Goal: Navigation & Orientation: Find specific page/section

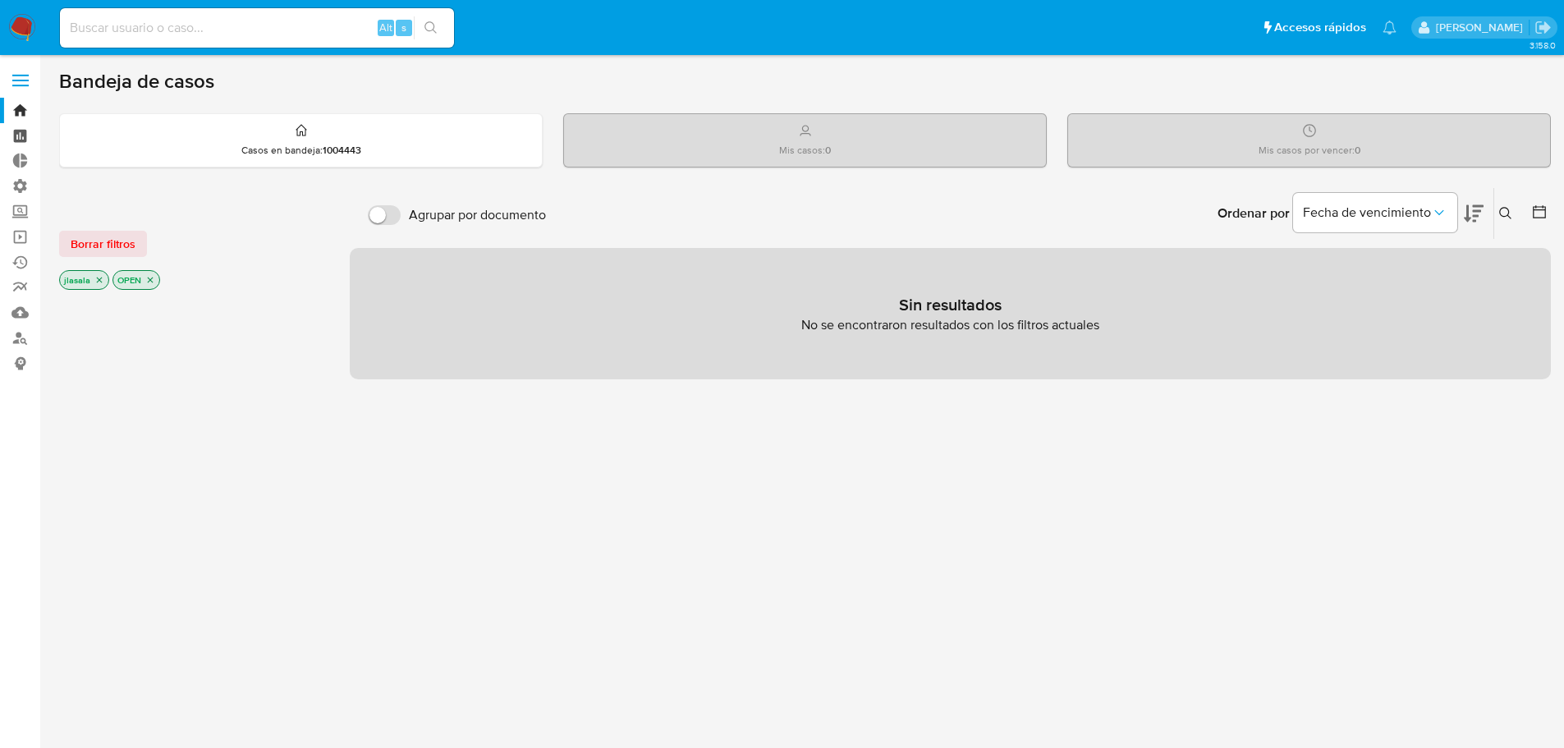
click at [16, 135] on link "Tablero" at bounding box center [97, 135] width 195 height 25
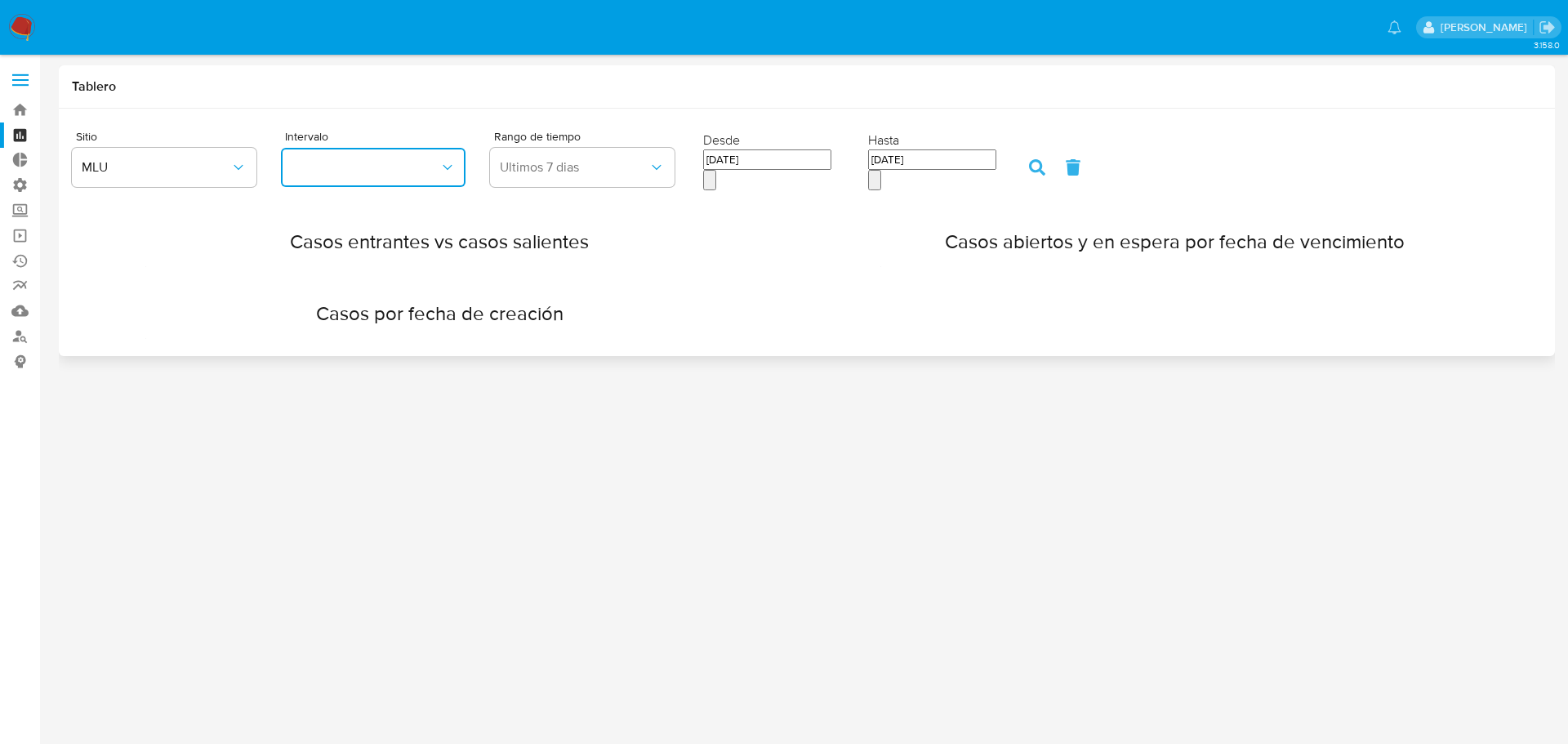
click at [445, 166] on icon "button" at bounding box center [448, 167] width 16 height 16
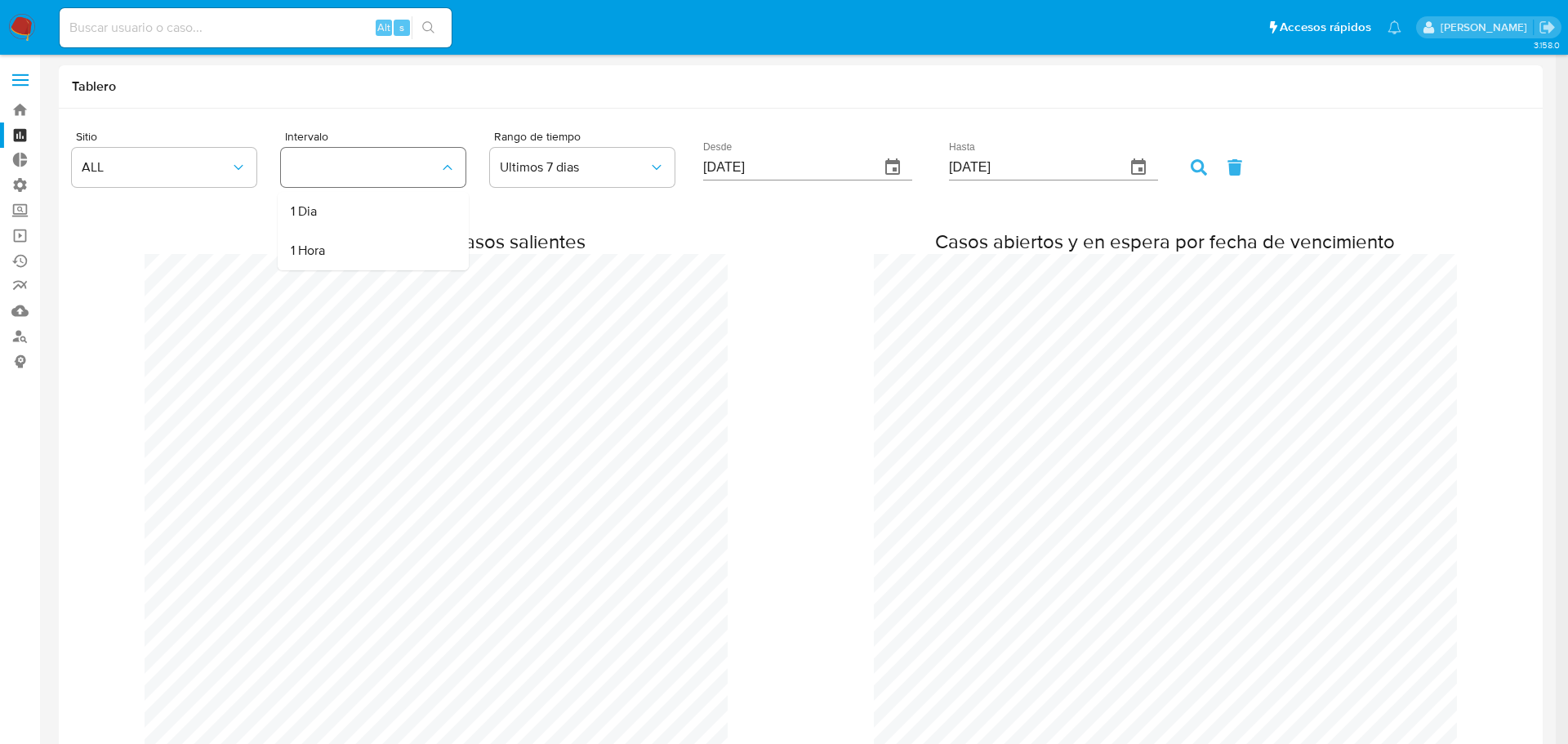
scroll to position [1557, 1556]
click at [240, 164] on icon "button" at bounding box center [239, 167] width 16 height 16
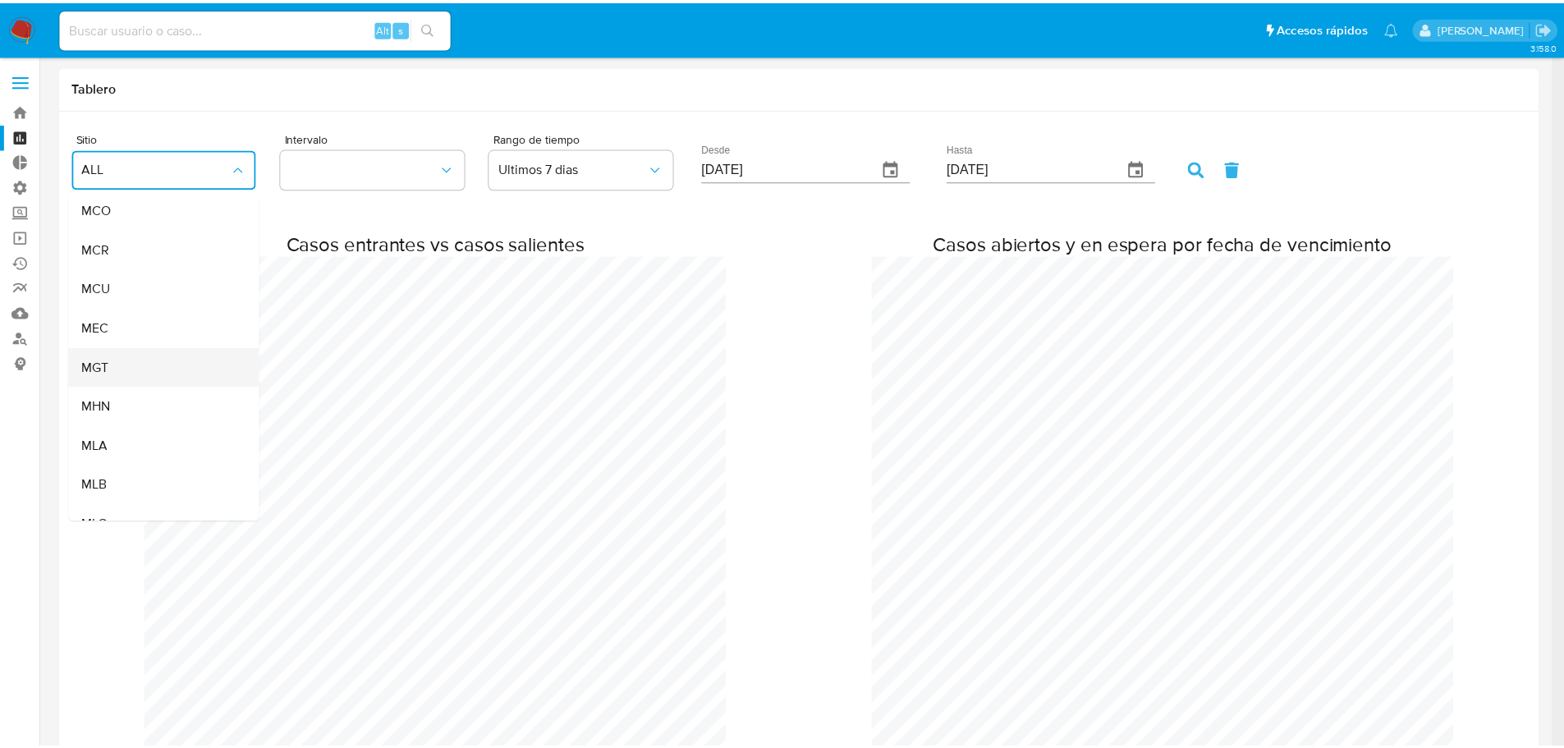
scroll to position [164, 0]
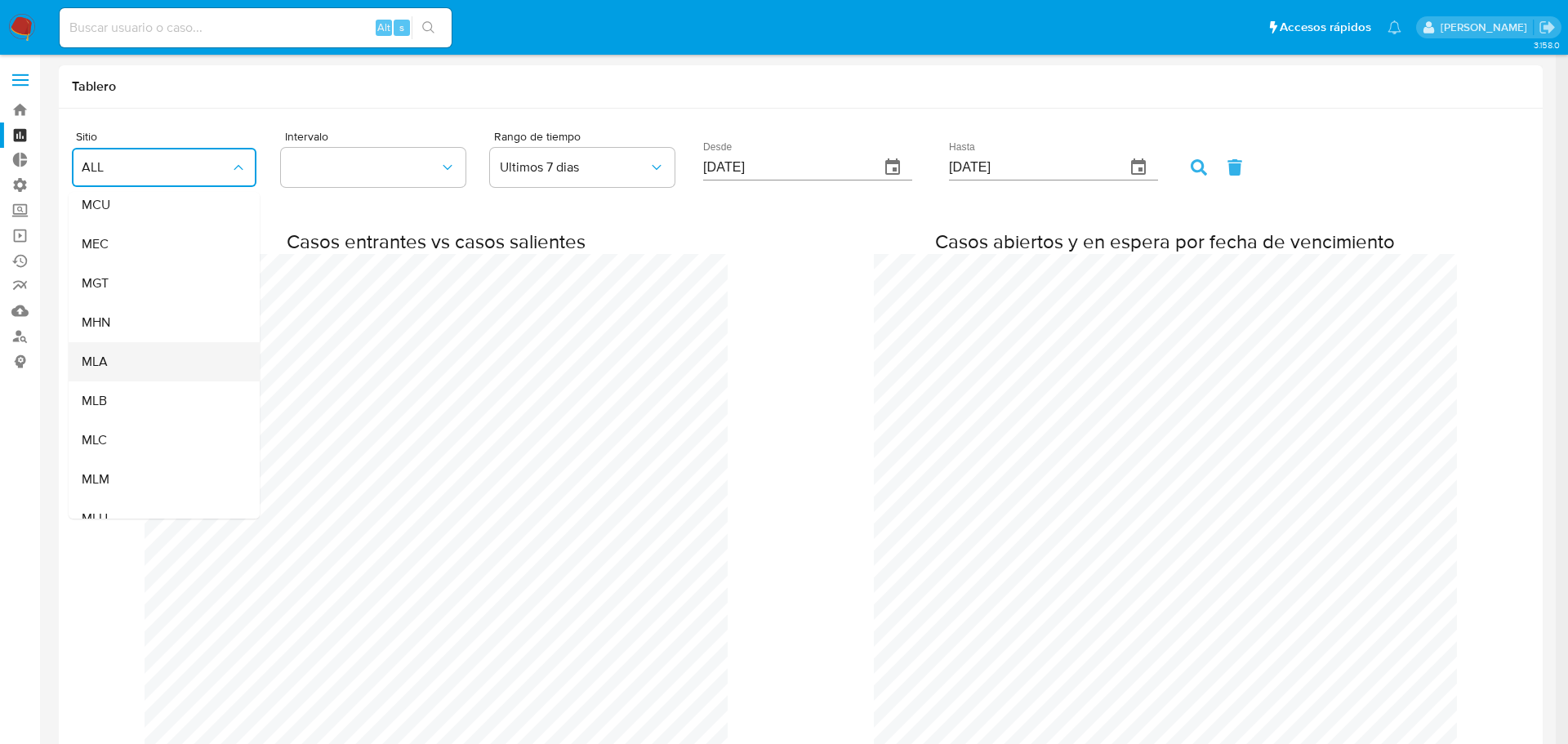
click at [185, 353] on div "MLA" at bounding box center [159, 361] width 155 height 39
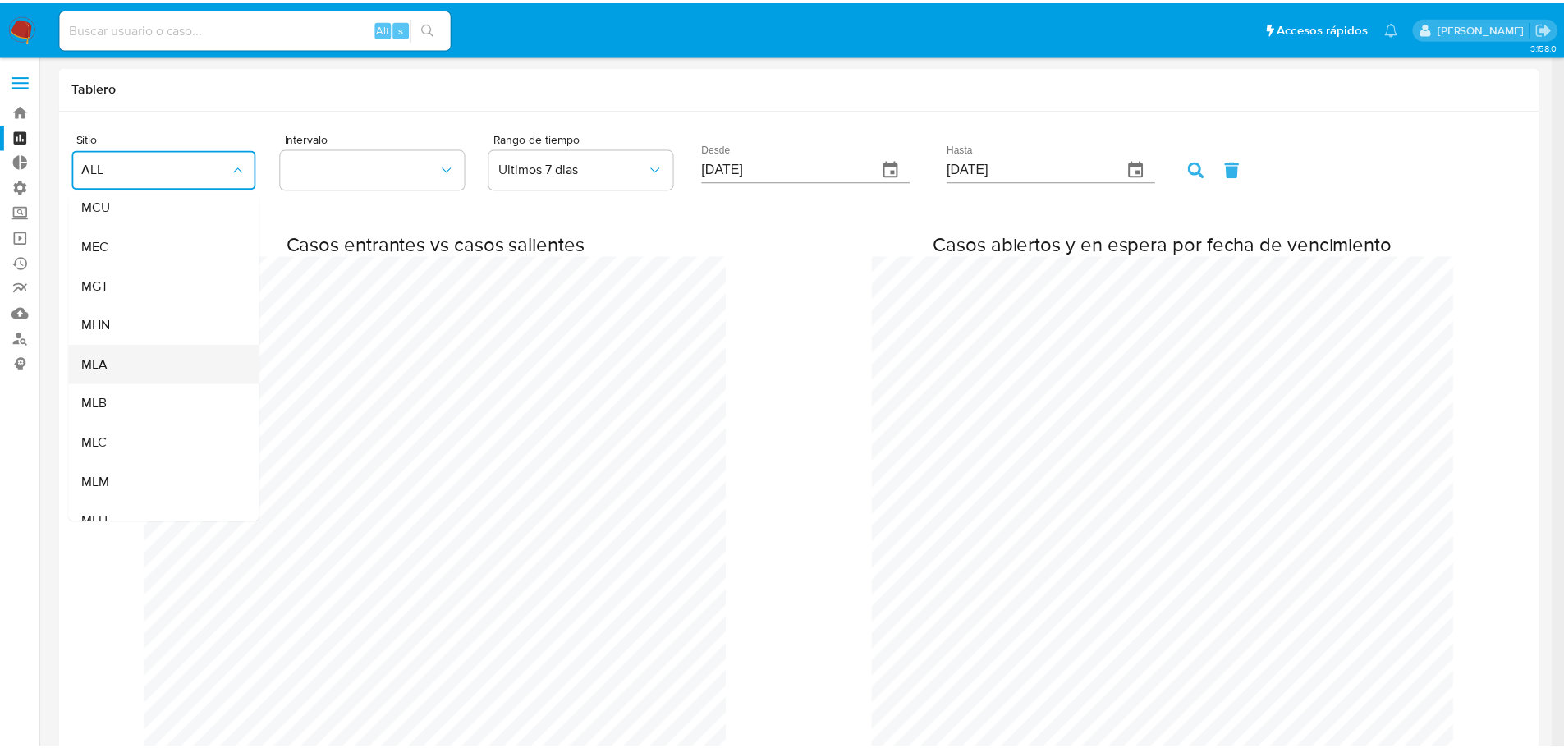
scroll to position [819361, 819361]
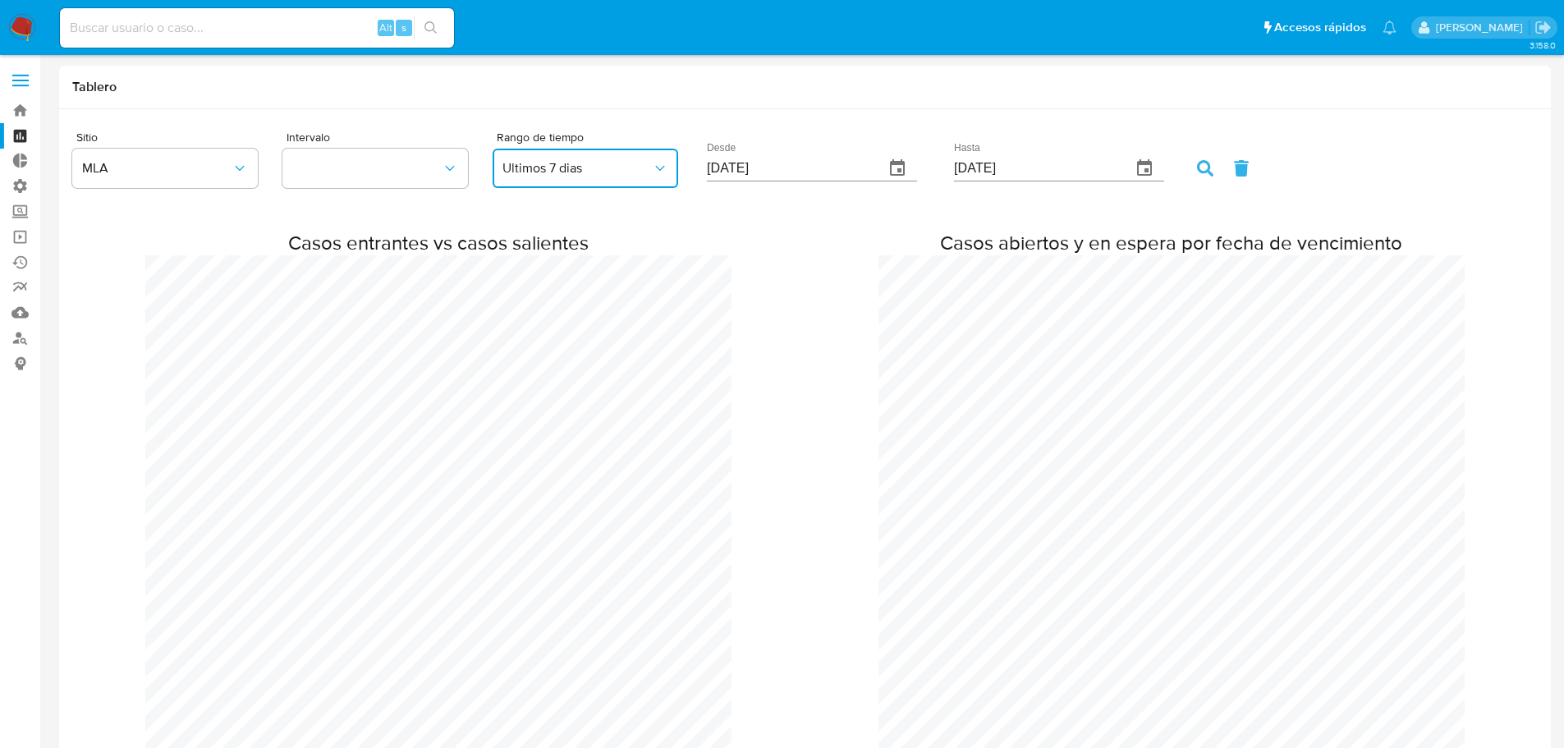
click at [601, 172] on span "Ultimos 7 dias" at bounding box center [576, 168] width 149 height 16
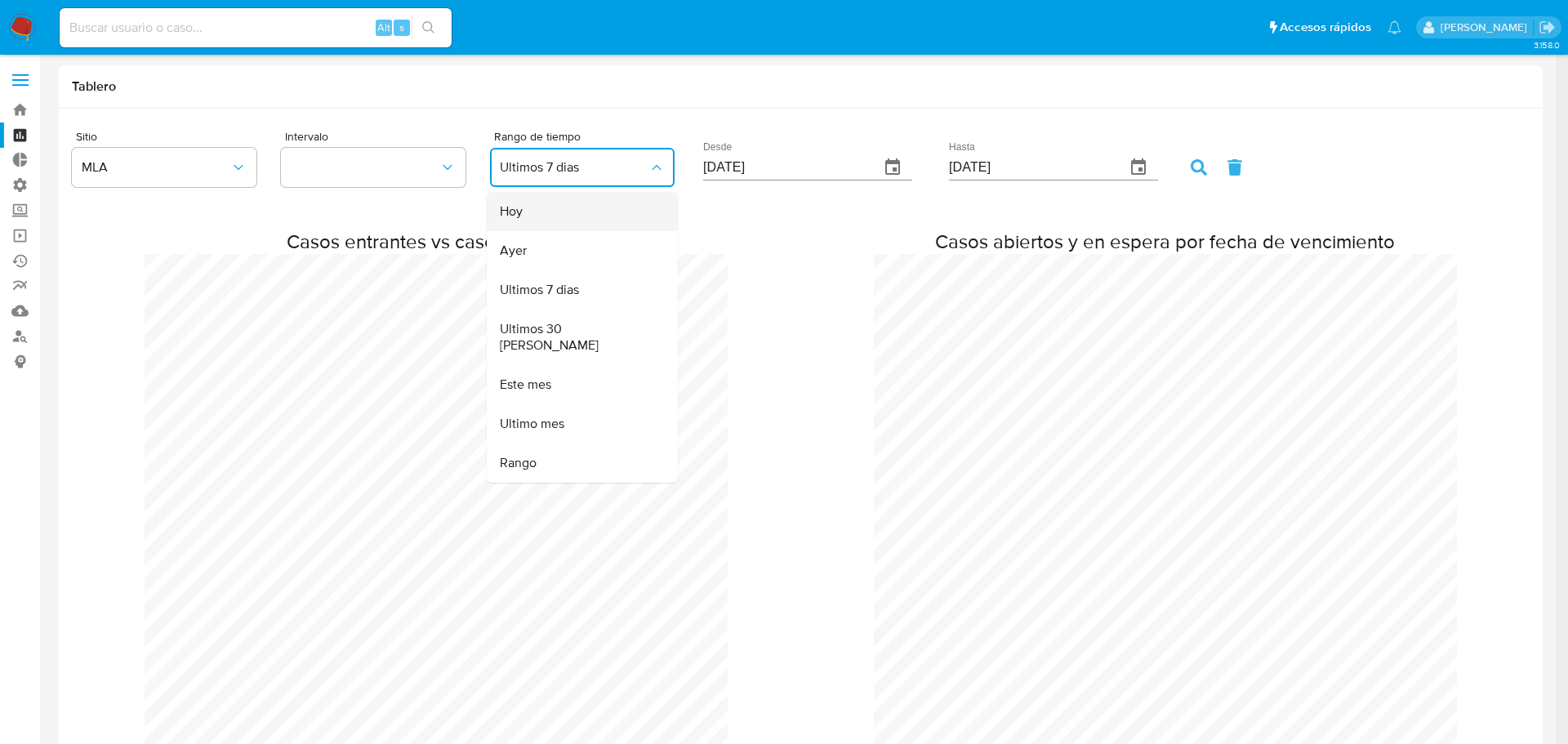
click at [576, 220] on div "Hoy" at bounding box center [577, 211] width 155 height 39
type input "09/09/2025"
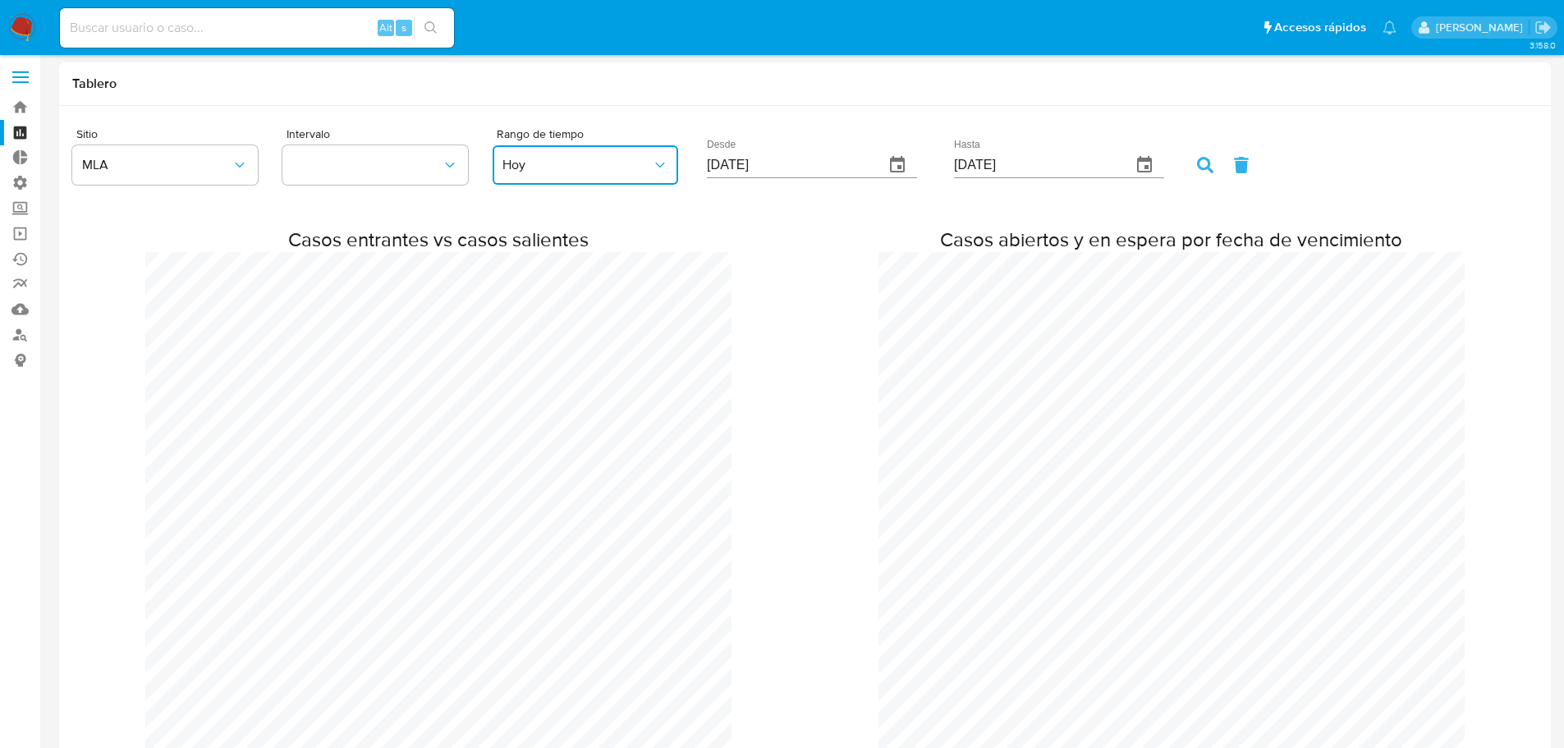
scroll to position [0, 0]
click at [23, 87] on label at bounding box center [20, 80] width 41 height 34
click at [0, 0] on input "checkbox" at bounding box center [0, 0] width 0 height 0
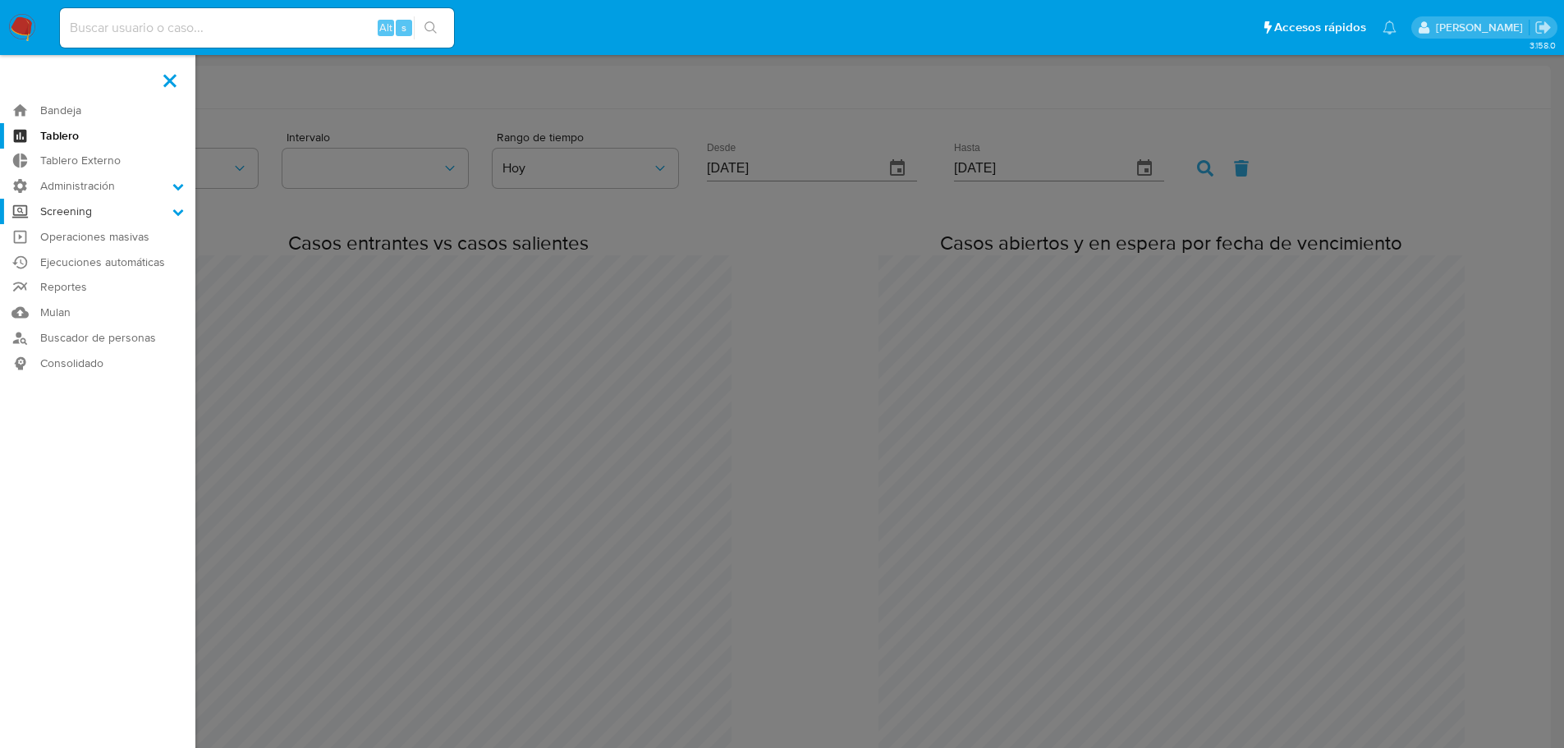
click at [173, 212] on icon at bounding box center [177, 211] width 11 height 11
click at [0, 0] on input "Screening" at bounding box center [0, 0] width 0 height 0
click at [65, 391] on link "Mulan" at bounding box center [97, 395] width 195 height 25
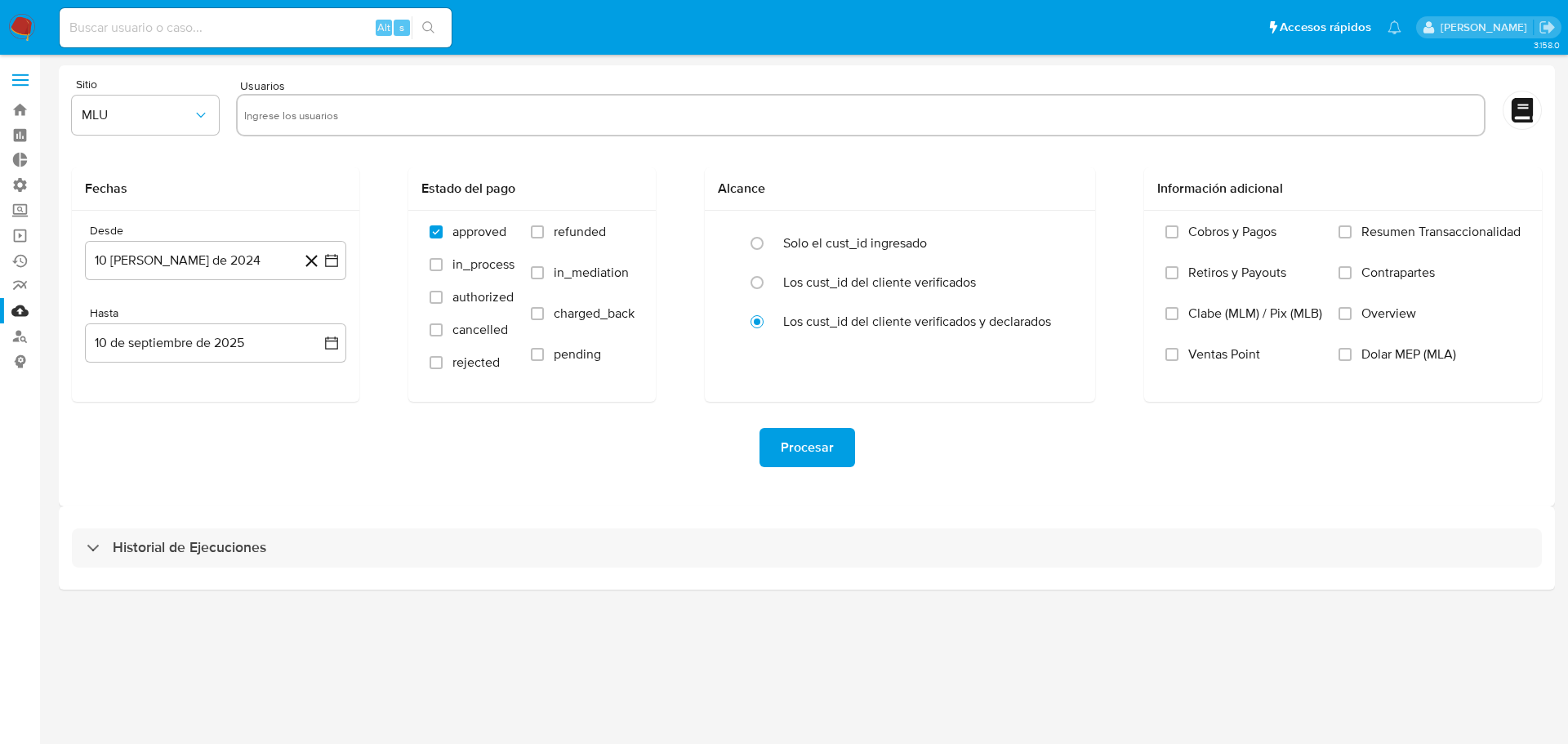
click at [28, 80] on span at bounding box center [20, 81] width 16 height 2
click at [0, 0] on input "checkbox" at bounding box center [0, 0] width 0 height 0
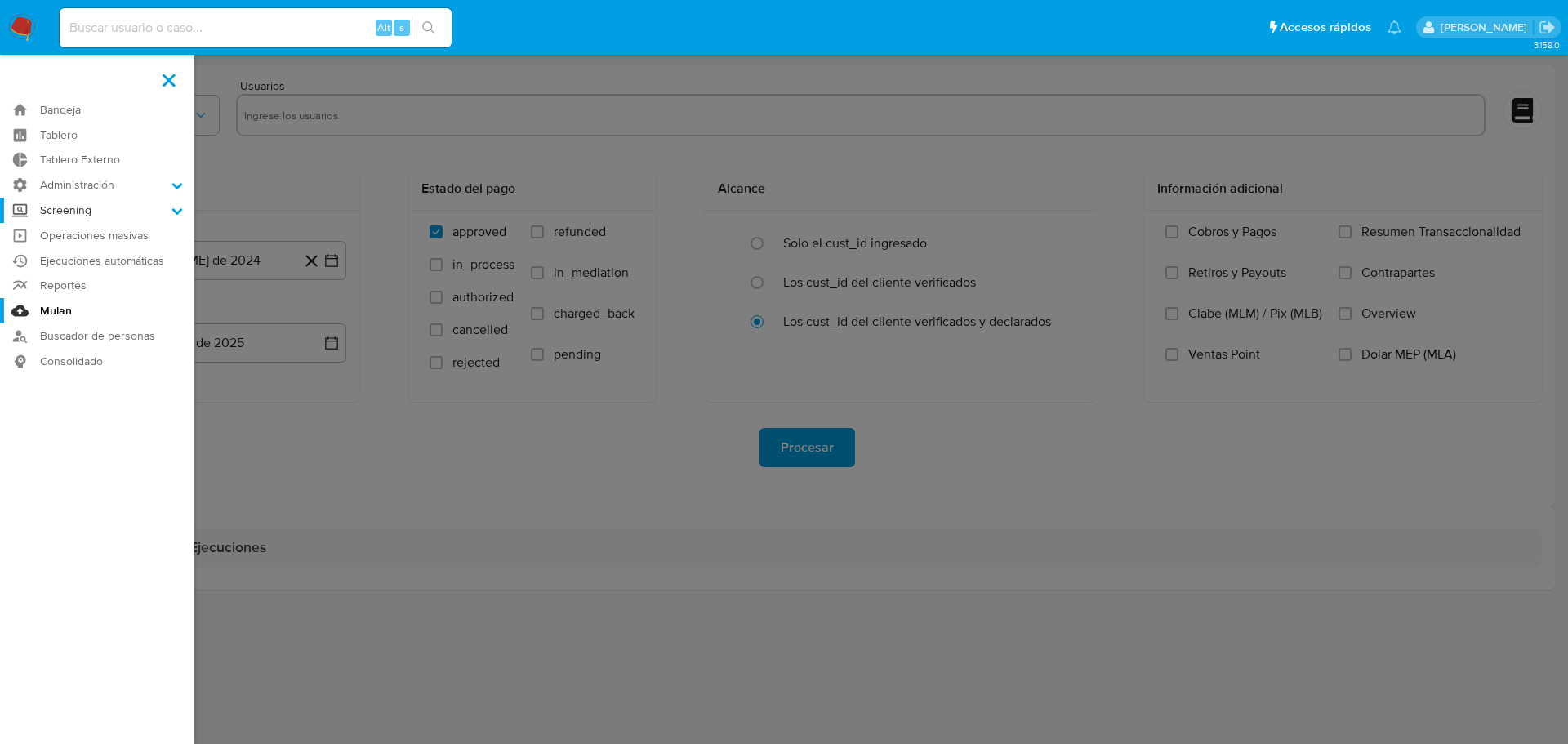
click at [173, 211] on icon at bounding box center [177, 211] width 11 height 7
click at [0, 0] on input "Screening" at bounding box center [0, 0] width 0 height 0
click at [109, 159] on link "Tablero Externo" at bounding box center [97, 160] width 194 height 25
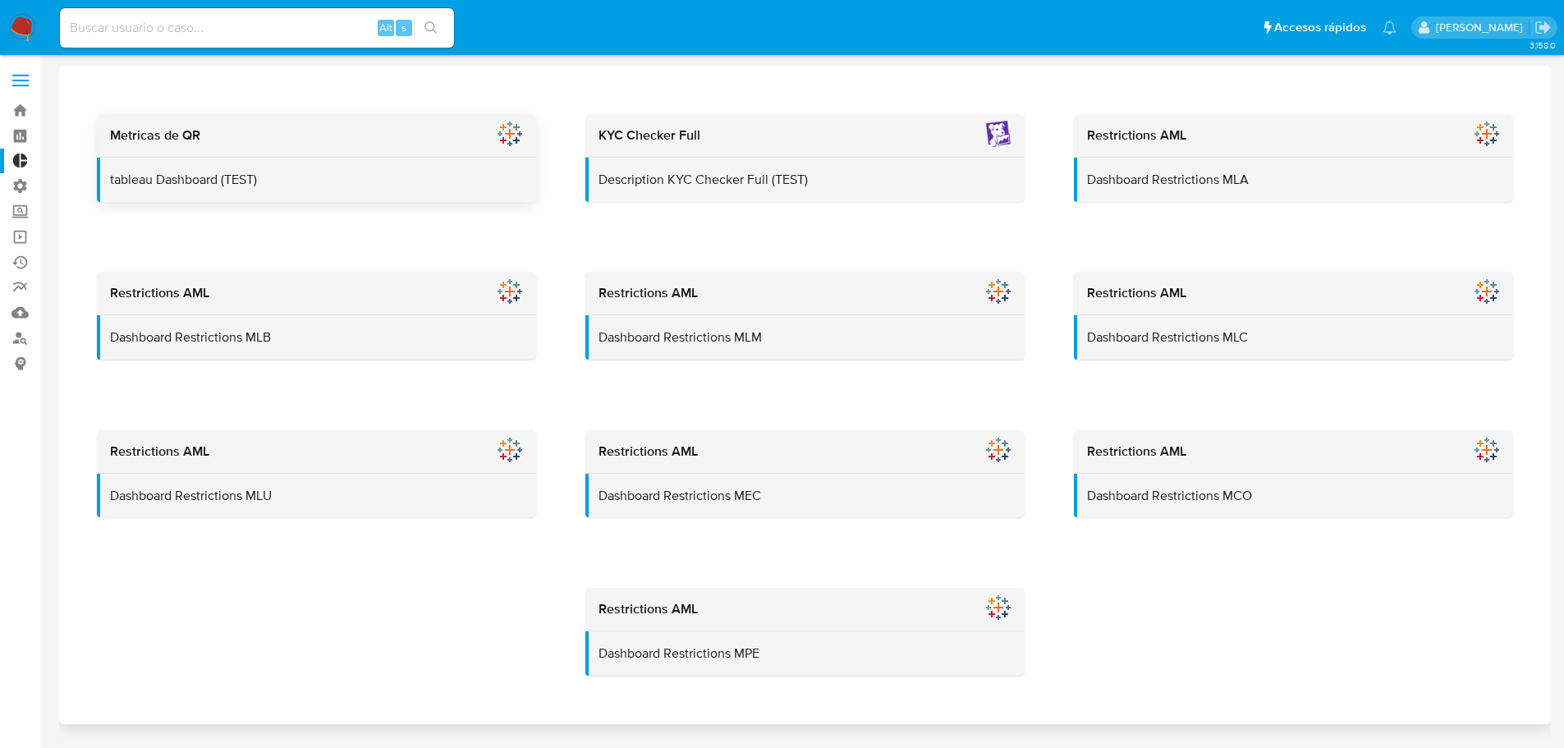
click at [291, 172] on p "tableau Dashboard (TEST)" at bounding box center [317, 180] width 414 height 18
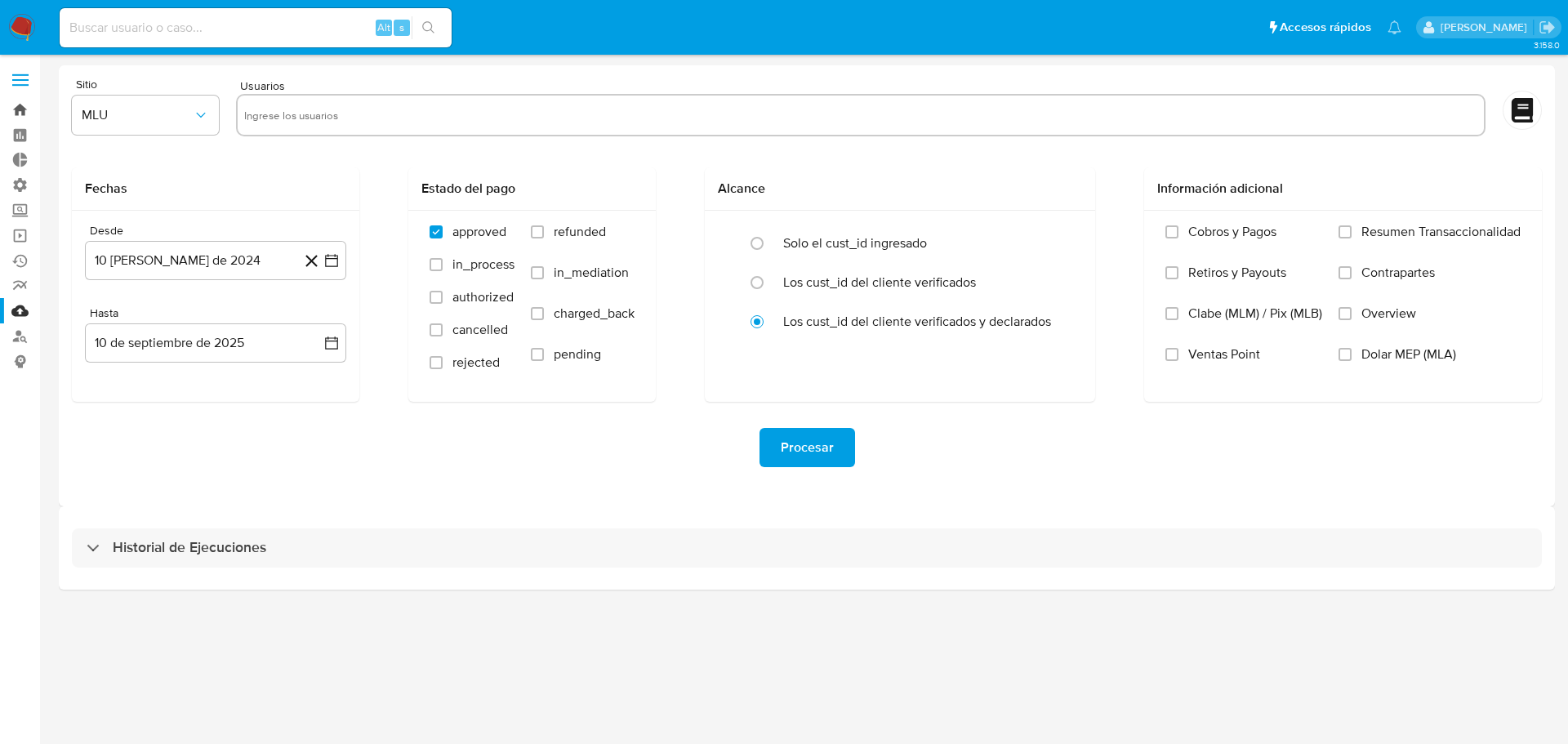
click at [21, 104] on link "Bandeja" at bounding box center [97, 109] width 194 height 25
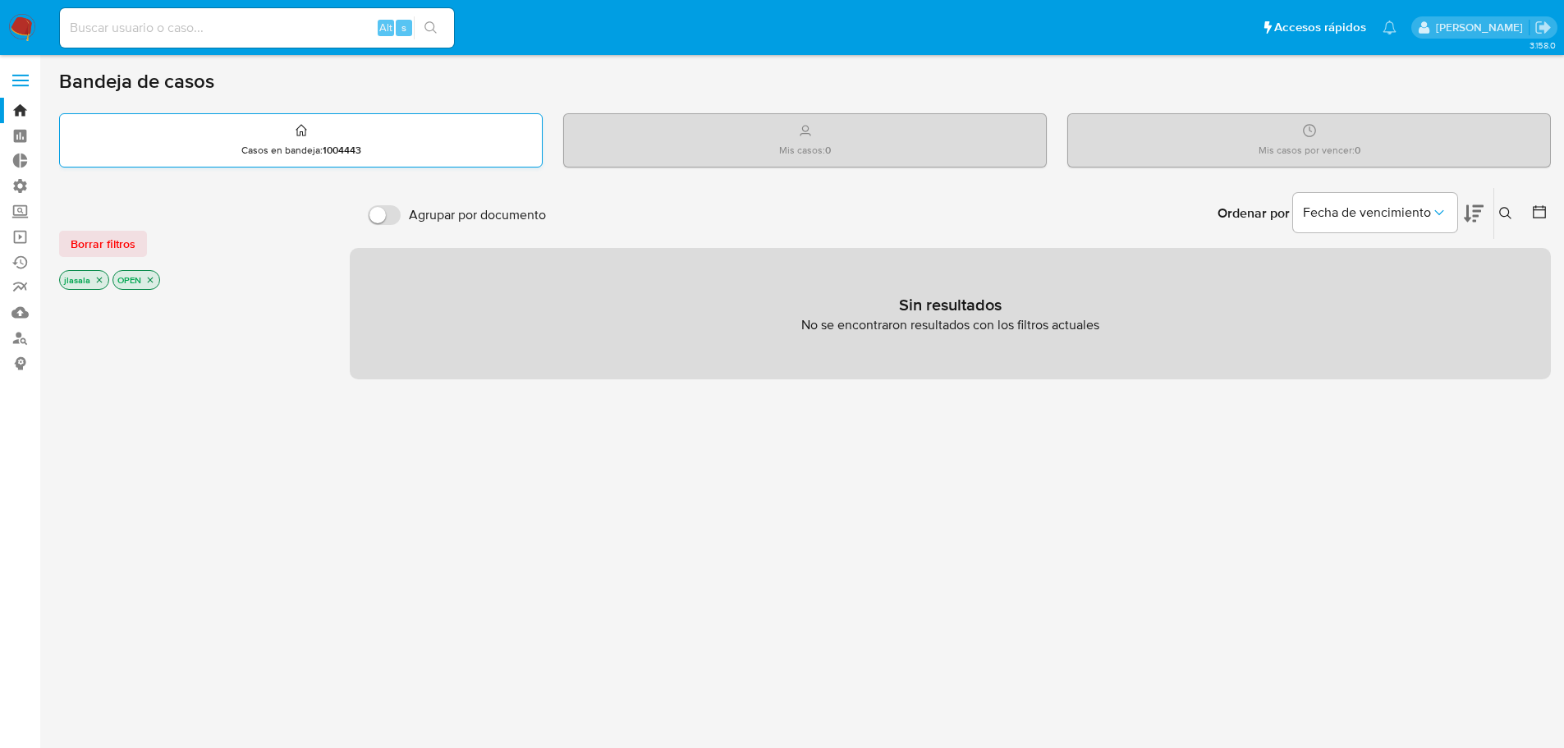
click at [309, 152] on p "Casos en bandeja : 1004443" at bounding box center [301, 150] width 120 height 13
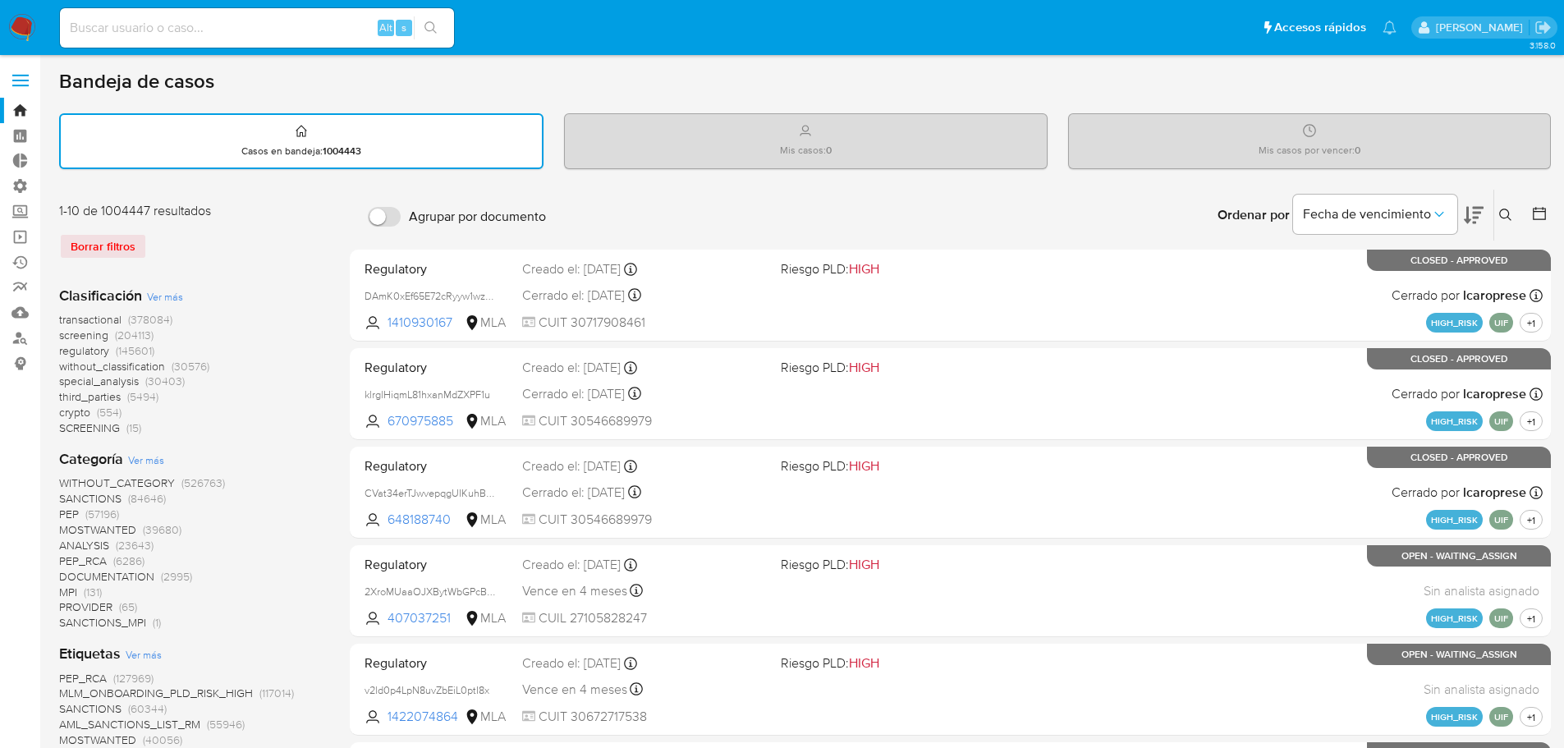
click at [15, 74] on span at bounding box center [20, 75] width 16 height 2
click at [0, 0] on input "checkbox" at bounding box center [0, 0] width 0 height 0
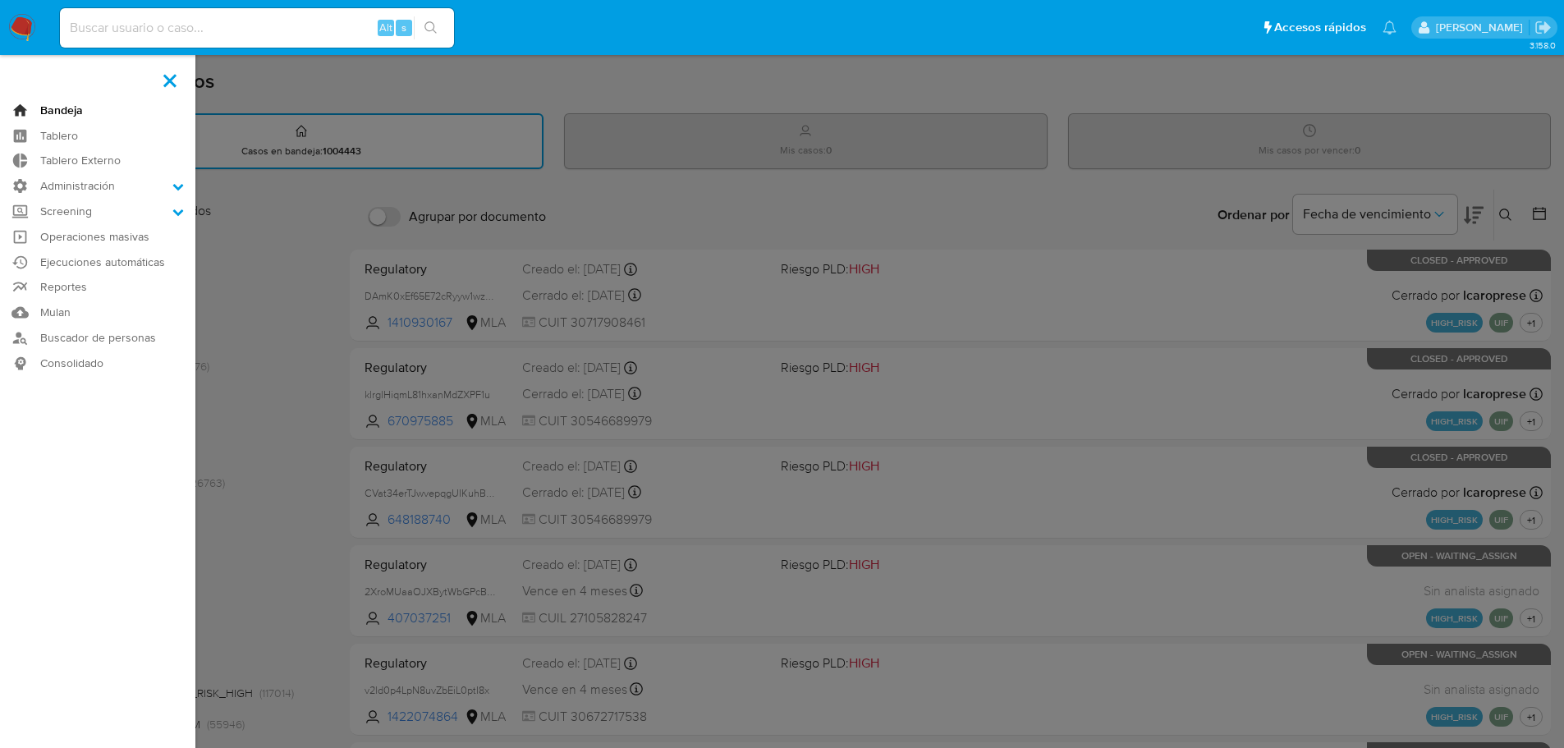
click at [68, 108] on link "Bandeja" at bounding box center [97, 110] width 195 height 25
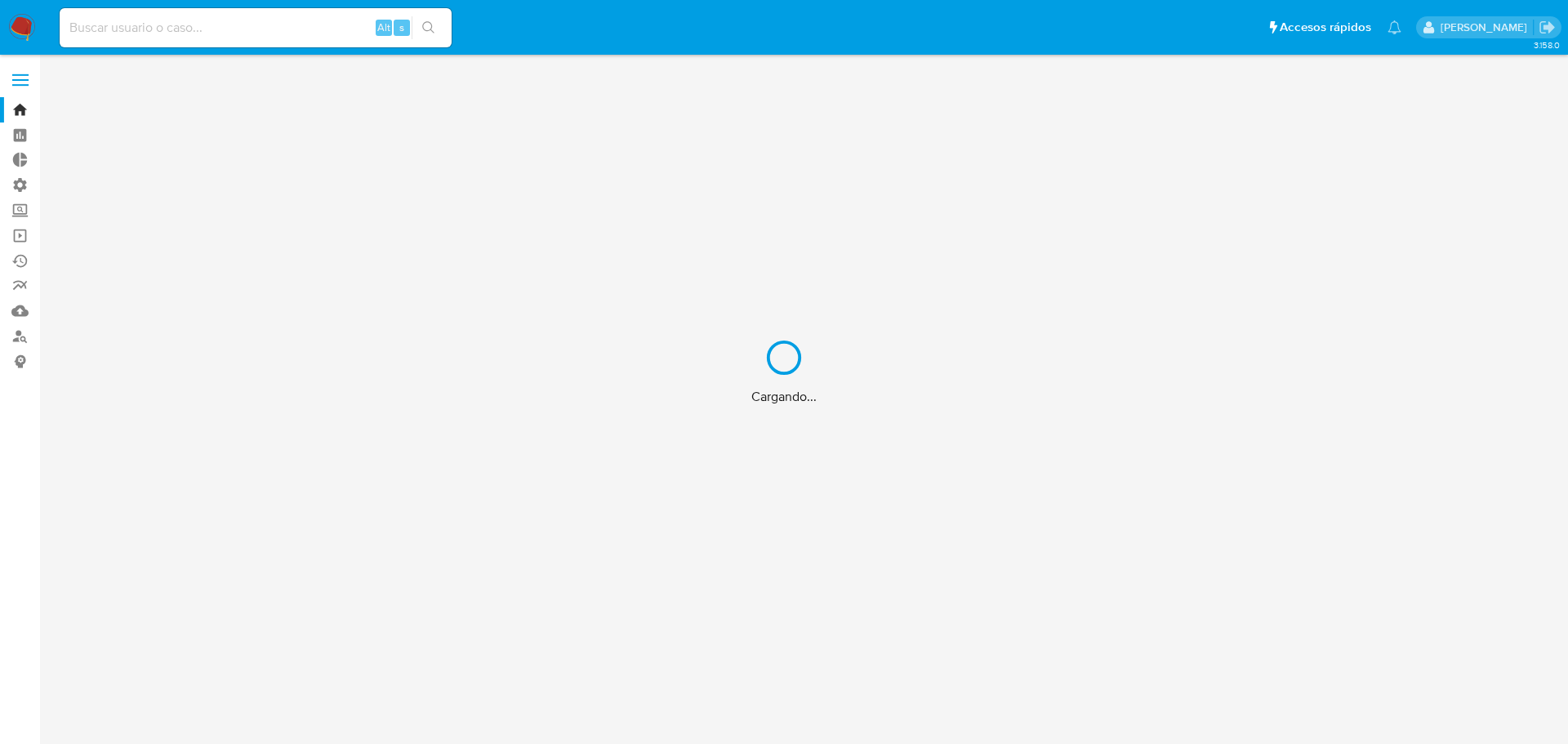
click at [171, 78] on div "Cargando..." at bounding box center [784, 372] width 1568 height 744
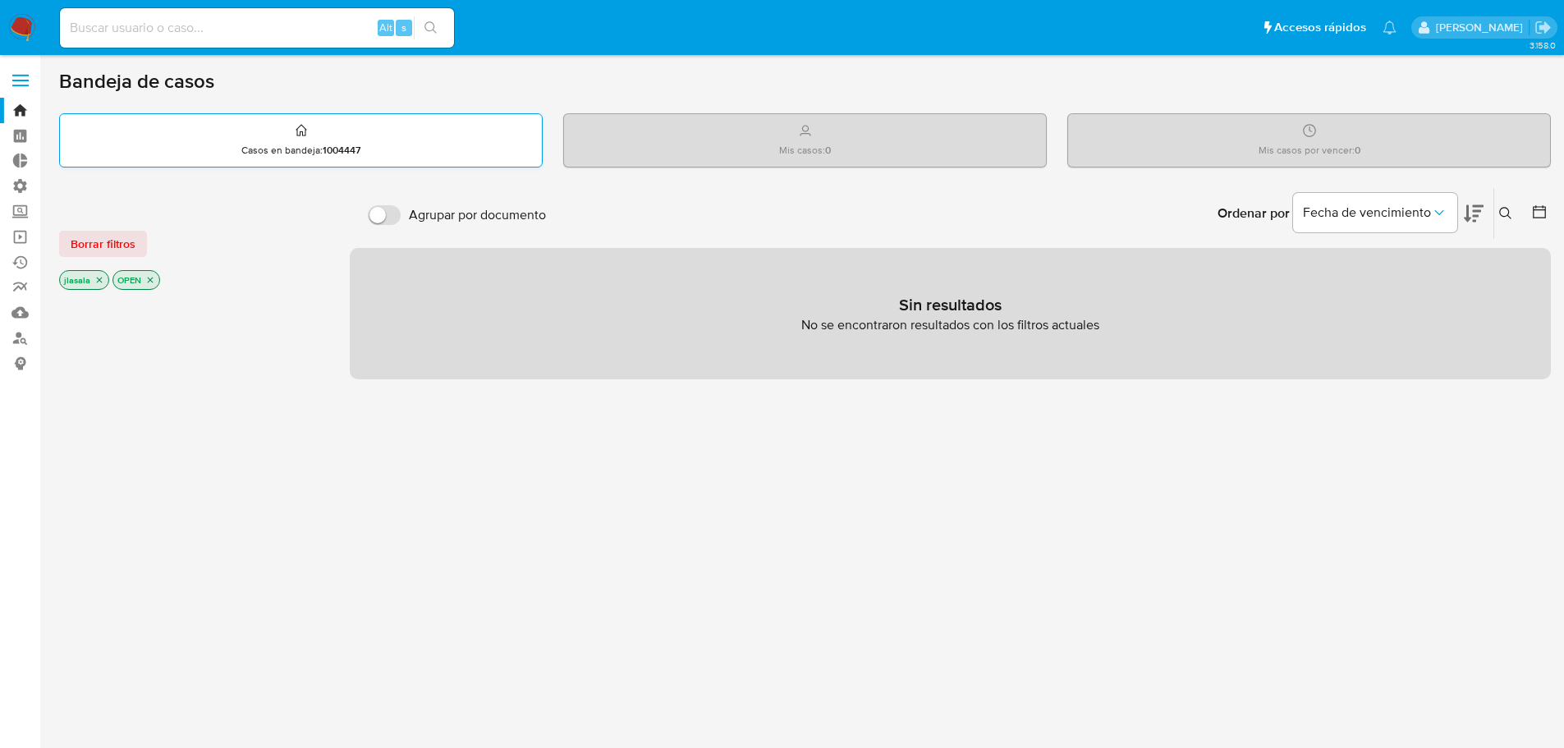
click at [305, 153] on p "Casos en bandeja : 1004447" at bounding box center [300, 150] width 119 height 13
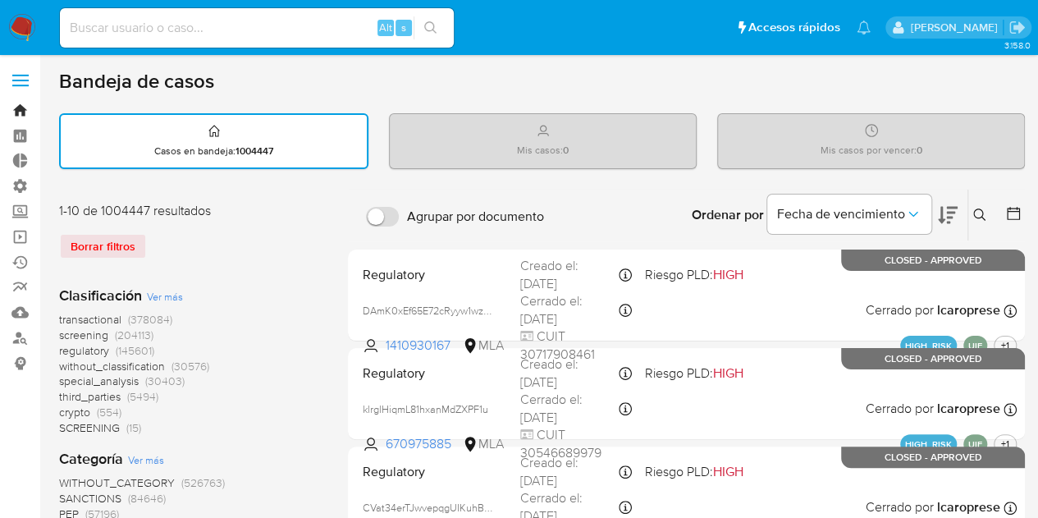
click at [19, 106] on link "Bandeja" at bounding box center [97, 110] width 195 height 25
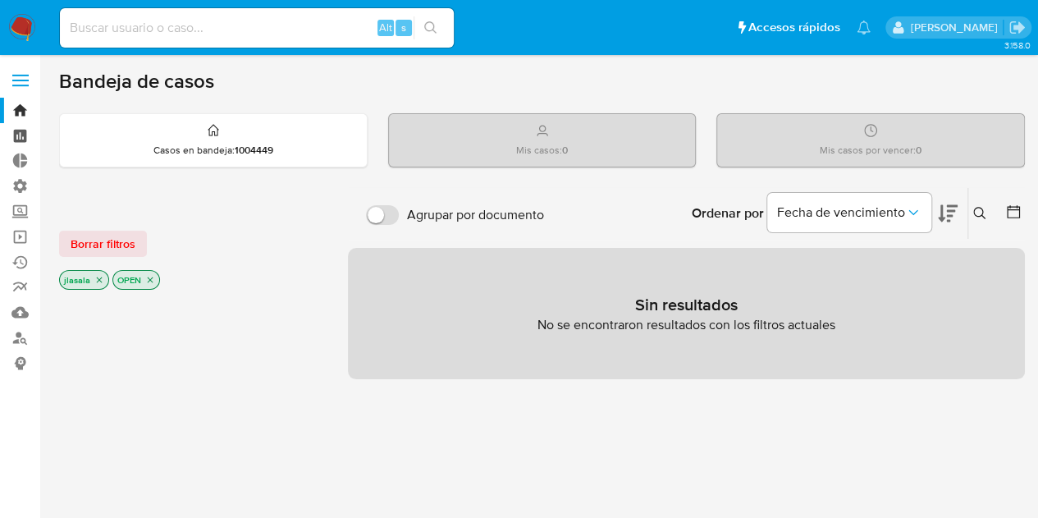
click at [15, 131] on link "Tablero" at bounding box center [97, 135] width 195 height 25
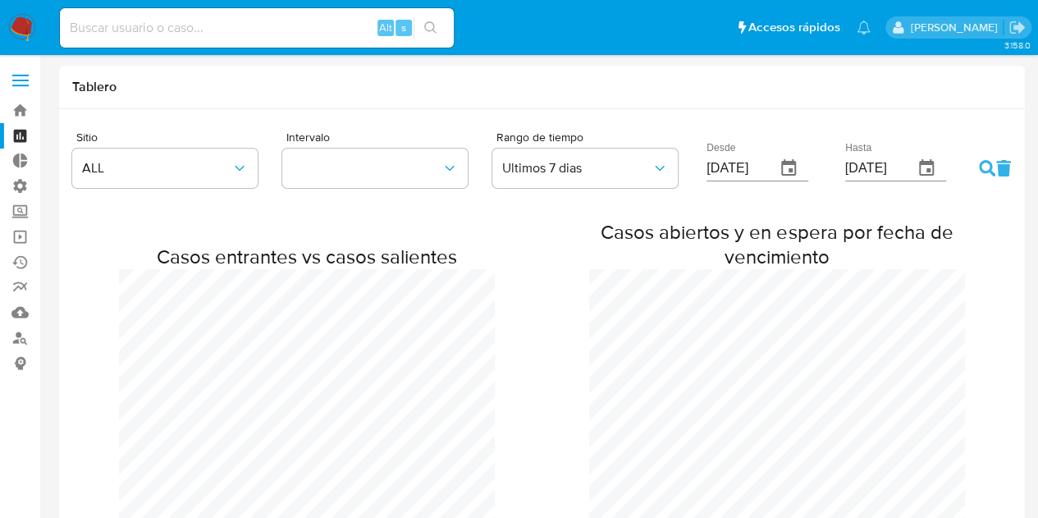
click at [17, 71] on label at bounding box center [20, 80] width 41 height 34
click at [0, 0] on input "checkbox" at bounding box center [0, 0] width 0 height 0
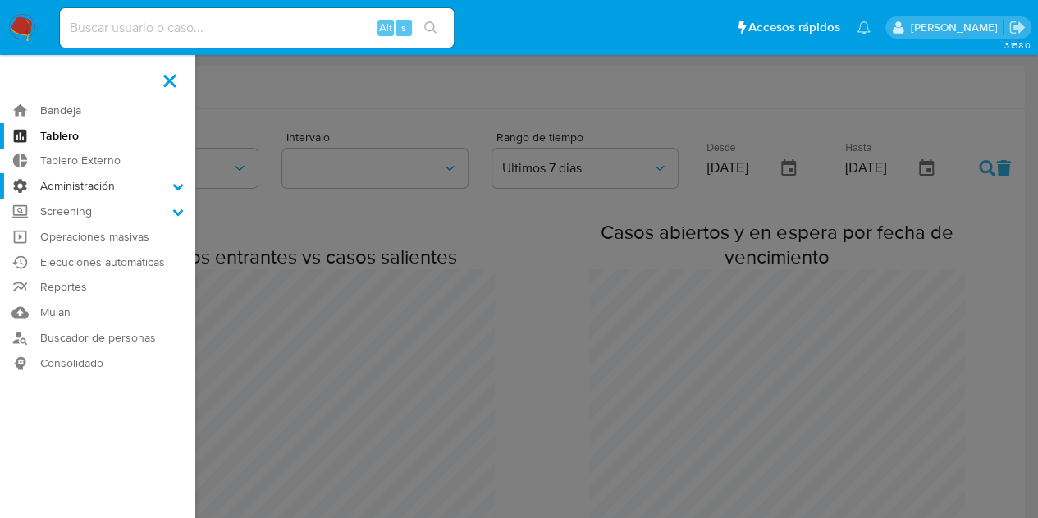
click at [181, 186] on icon at bounding box center [178, 187] width 11 height 7
click at [0, 0] on input "Administración" at bounding box center [0, 0] width 0 height 0
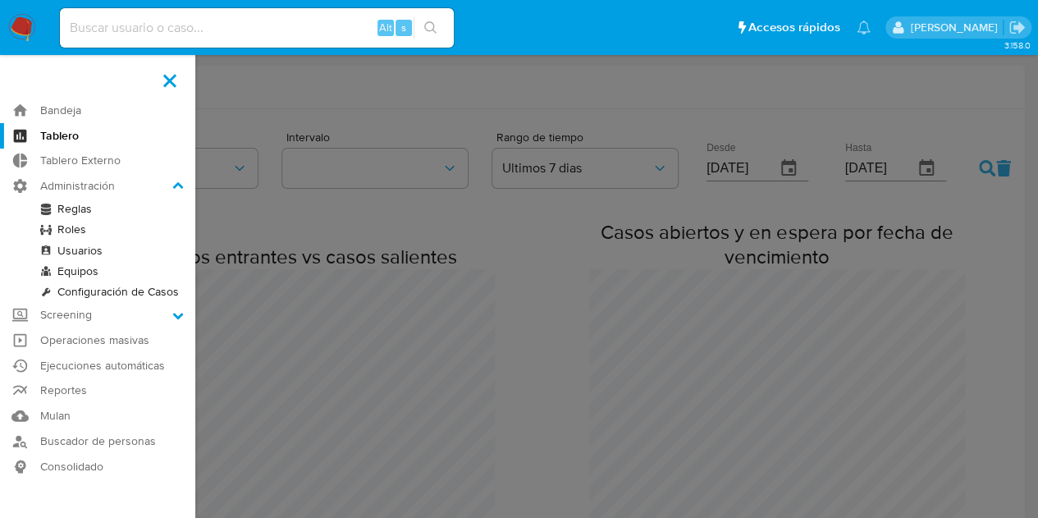
click at [73, 213] on link "Reglas" at bounding box center [97, 209] width 195 height 21
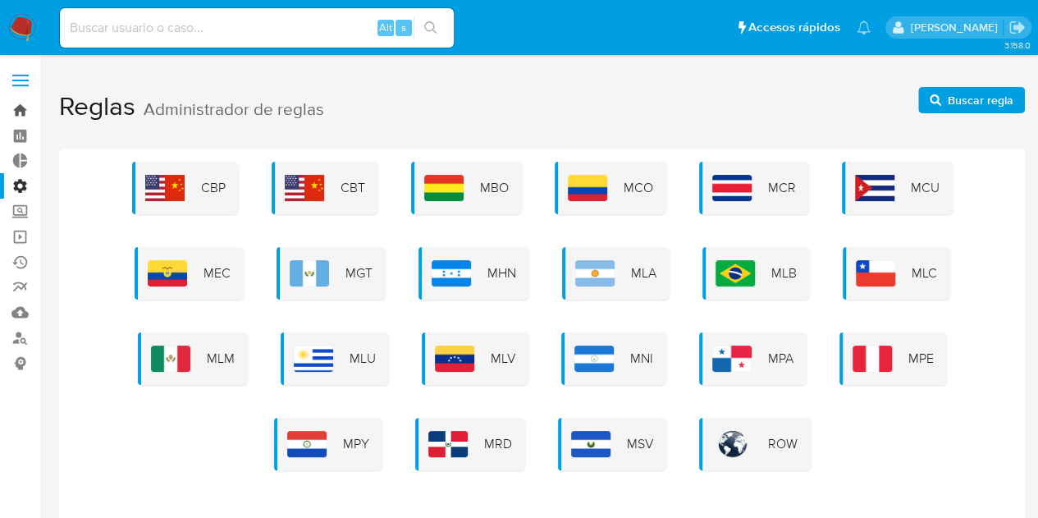
click at [20, 103] on link "Bandeja" at bounding box center [97, 110] width 195 height 25
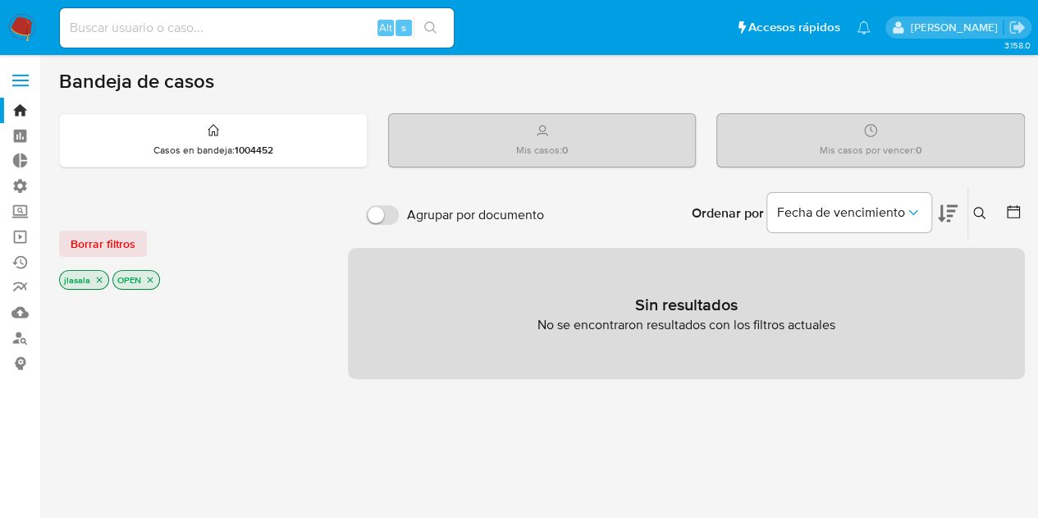
click at [14, 76] on span at bounding box center [20, 75] width 16 height 2
click at [0, 0] on input "checkbox" at bounding box center [0, 0] width 0 height 0
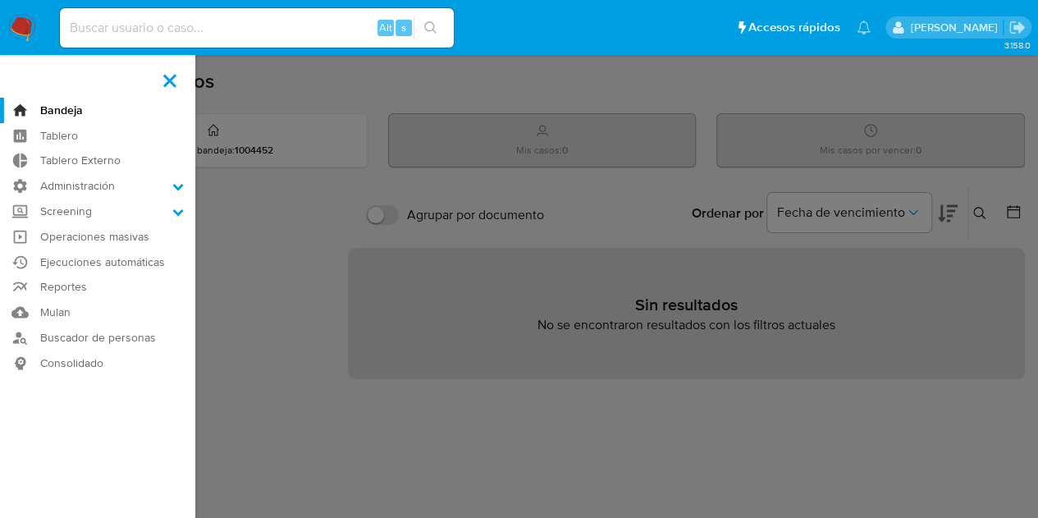
click at [14, 76] on aside "Bandeja Tablero Tablero Externo Administración Reglas Roles Usuarios Equipos Co…" at bounding box center [97, 500] width 195 height 1000
click at [173, 76] on span at bounding box center [169, 80] width 13 height 13
click at [0, 0] on input "checkbox" at bounding box center [0, 0] width 0 height 0
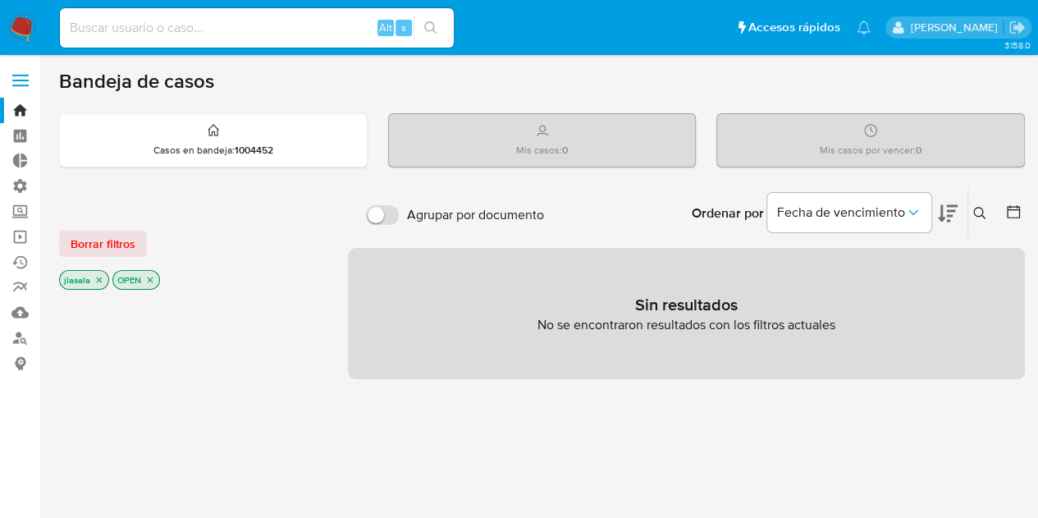
click at [13, 77] on label at bounding box center [20, 80] width 41 height 34
click at [0, 0] on input "checkbox" at bounding box center [0, 0] width 0 height 0
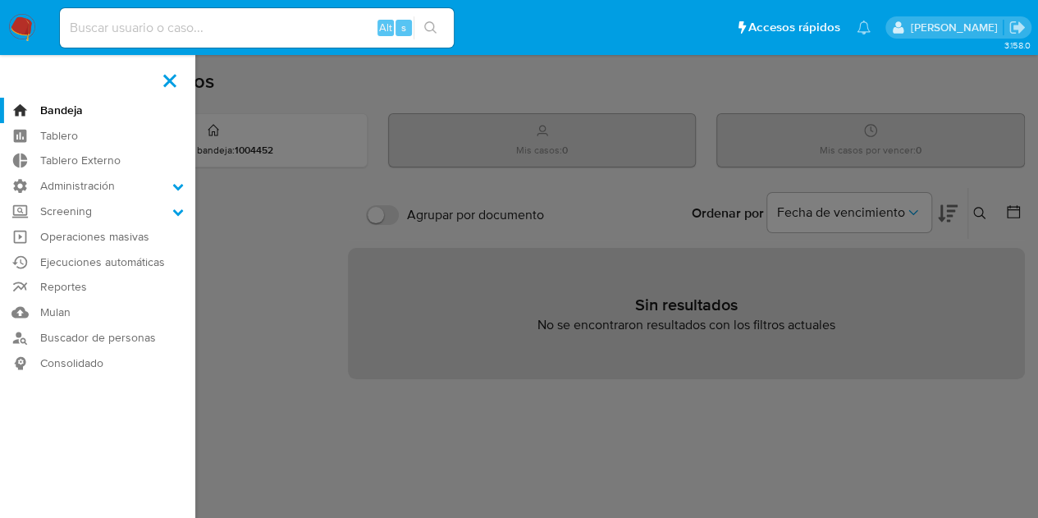
click at [166, 24] on input at bounding box center [257, 27] width 394 height 21
click at [25, 26] on img at bounding box center [22, 28] width 28 height 28
